Goal: Browse casually

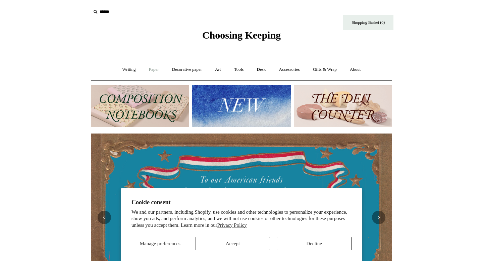
click at [149, 69] on link "Paper +" at bounding box center [154, 70] width 22 height 18
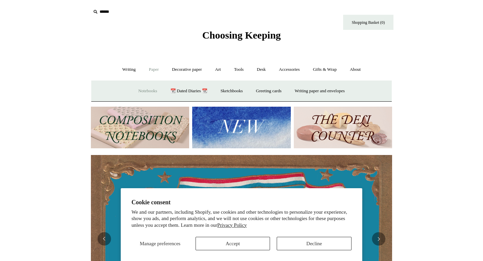
click at [143, 91] on link "Notebooks +" at bounding box center [147, 91] width 31 height 18
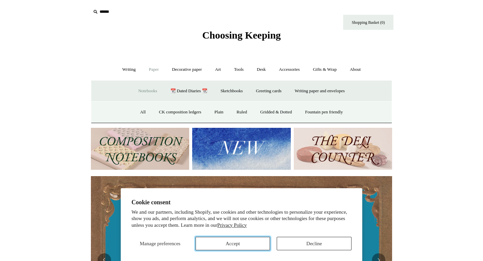
click at [234, 243] on button "Accept" at bounding box center [233, 243] width 75 height 13
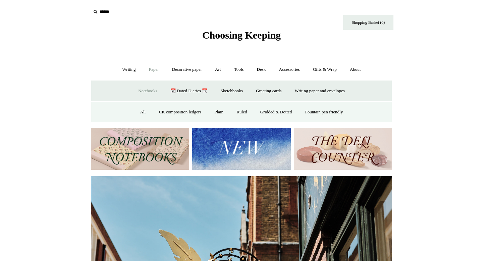
scroll to position [0, 301]
click at [235, 109] on link "Ruled" at bounding box center [241, 112] width 22 height 18
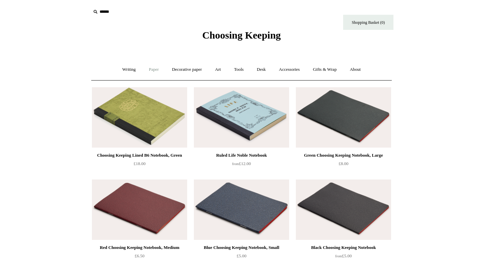
click at [152, 68] on link "Paper +" at bounding box center [154, 70] width 22 height 18
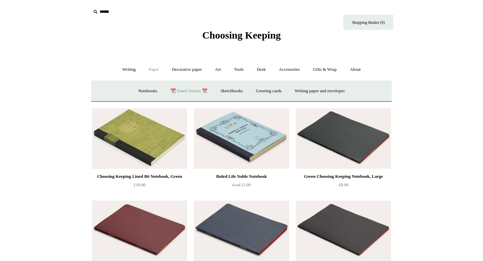
click at [184, 94] on link "📆 Dated Diaries 📆" at bounding box center [188, 91] width 49 height 18
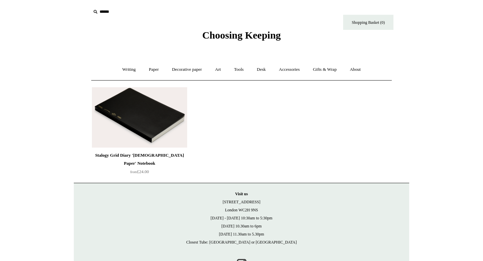
click at [159, 102] on img at bounding box center [139, 117] width 95 height 60
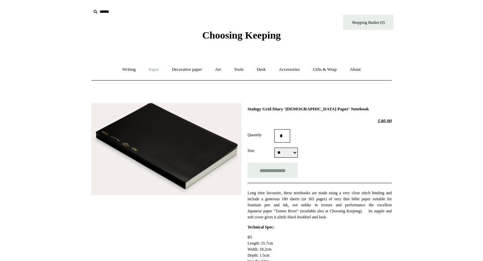
click at [151, 70] on link "Paper +" at bounding box center [154, 70] width 22 height 18
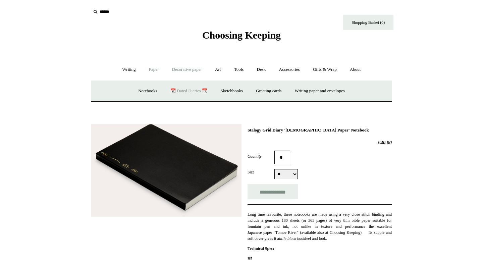
click at [188, 70] on link "Decorative paper +" at bounding box center [187, 70] width 42 height 18
click at [221, 69] on link "Art +" at bounding box center [218, 70] width 18 height 18
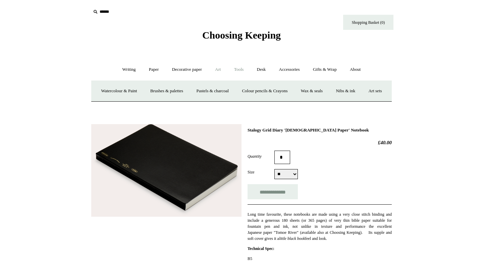
click at [237, 70] on link "Tools +" at bounding box center [239, 70] width 22 height 18
click at [259, 70] on link "Desk +" at bounding box center [261, 70] width 21 height 18
click at [292, 69] on link "Accessories +" at bounding box center [289, 70] width 33 height 18
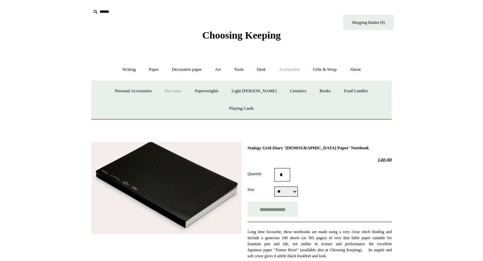
click at [166, 93] on link "Pen cases" at bounding box center [173, 91] width 29 height 18
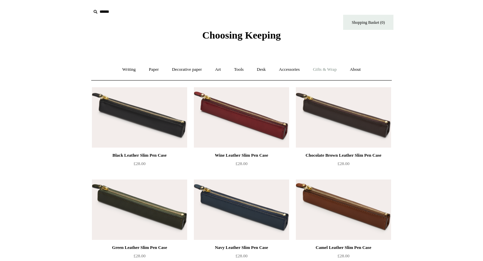
click at [334, 72] on link "Gifts & Wrap +" at bounding box center [325, 70] width 36 height 18
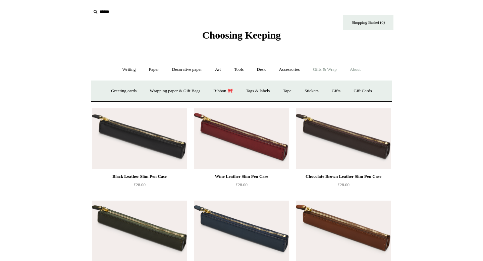
click at [357, 68] on link "About +" at bounding box center [355, 70] width 23 height 18
click at [126, 65] on link "Writing +" at bounding box center [128, 70] width 25 height 18
click at [188, 89] on link "Ballpoints etc. +" at bounding box center [197, 91] width 37 height 18
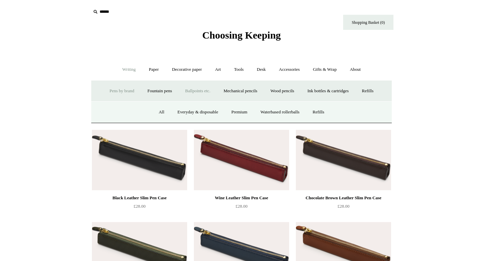
click at [105, 91] on link "Pens by brand +" at bounding box center [122, 91] width 37 height 18
click at [271, 110] on link "Pilot" at bounding box center [266, 112] width 20 height 18
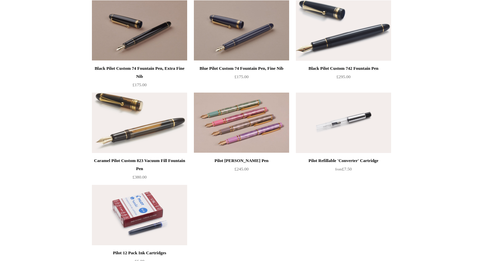
scroll to position [285, 0]
